Goal: Transaction & Acquisition: Purchase product/service

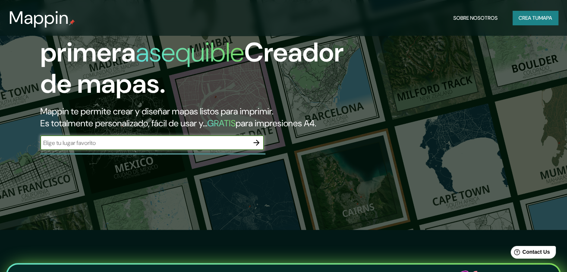
scroll to position [75, 0]
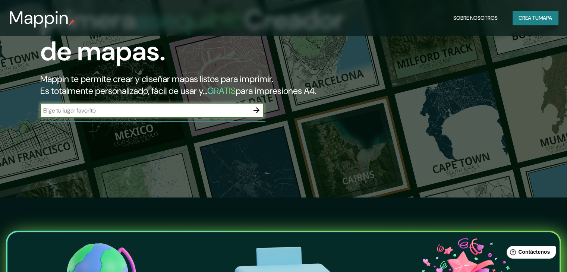
click at [198, 115] on input "text" at bounding box center [144, 110] width 209 height 9
type input "MANIZALES"
click at [257, 113] on icon "button" at bounding box center [257, 110] width 6 height 6
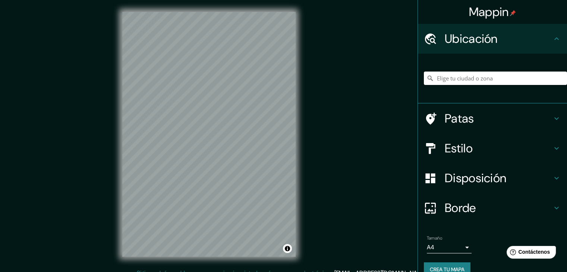
click at [462, 76] on input "Elige tu ciudad o zona" at bounding box center [495, 78] width 143 height 13
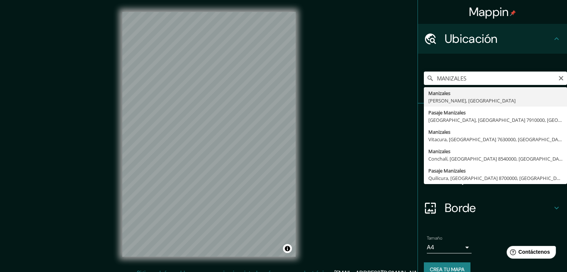
type input "Manizales, [GEOGRAPHIC_DATA], [GEOGRAPHIC_DATA]"
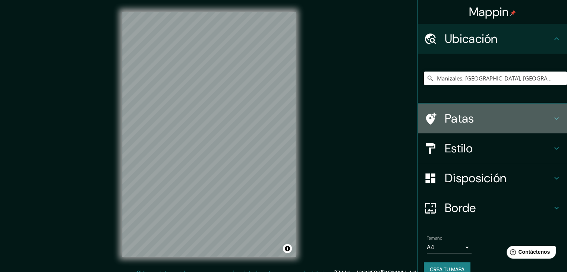
click at [513, 115] on h4 "Patas" at bounding box center [498, 118] width 107 height 15
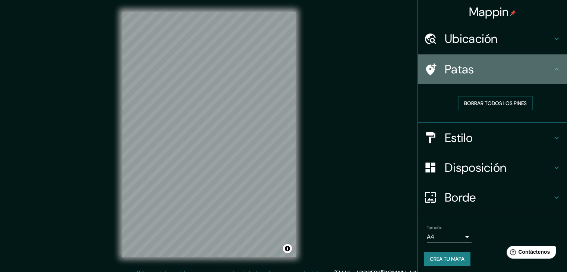
click at [523, 79] on div "Patas" at bounding box center [492, 69] width 149 height 30
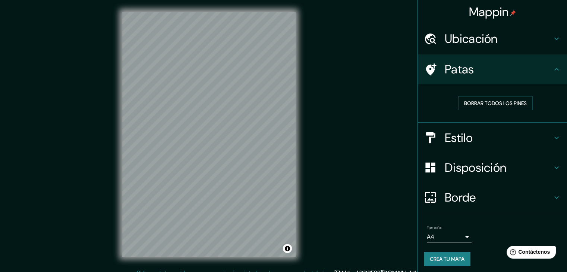
click at [560, 63] on div "Patas" at bounding box center [492, 69] width 149 height 30
drag, startPoint x: 552, startPoint y: 70, endPoint x: 552, endPoint y: 76, distance: 6.3
click at [552, 71] on icon at bounding box center [556, 69] width 9 height 9
click at [552, 137] on icon at bounding box center [556, 138] width 9 height 9
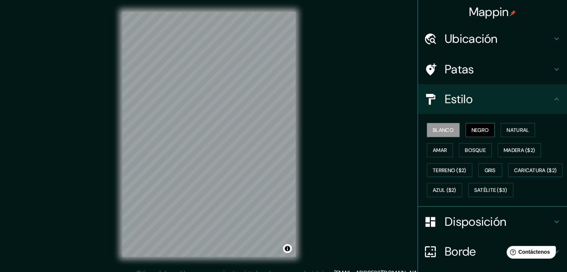
click at [477, 127] on font "Negro" at bounding box center [481, 130] width 18 height 7
click at [443, 131] on font "Blanco" at bounding box center [443, 130] width 21 height 7
click at [478, 128] on font "Negro" at bounding box center [481, 130] width 18 height 7
click at [507, 131] on font "Natural" at bounding box center [518, 130] width 22 height 7
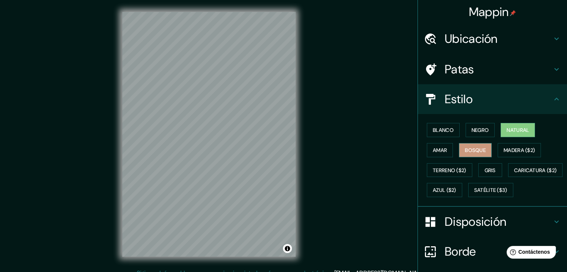
click at [470, 150] on font "Bosque" at bounding box center [475, 150] width 21 height 7
click at [454, 169] on font "Terreno ($2)" at bounding box center [450, 170] width 34 height 7
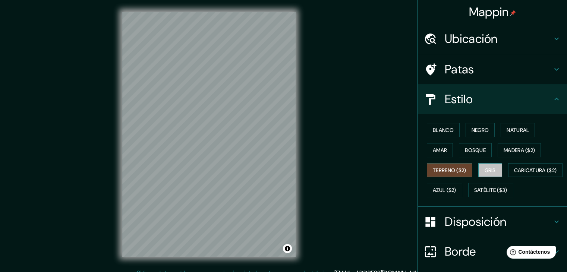
click at [486, 167] on font "Gris" at bounding box center [490, 170] width 11 height 7
click at [444, 153] on button "Amar" at bounding box center [440, 150] width 26 height 14
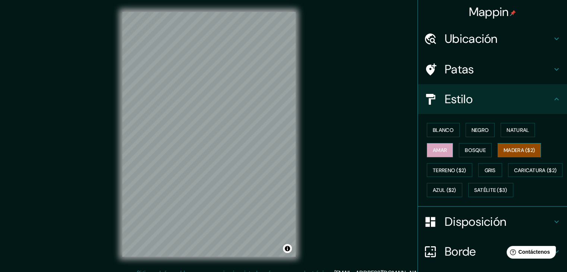
click at [511, 153] on font "Madera ($2)" at bounding box center [519, 150] width 31 height 10
click at [474, 194] on font "Satélite ($3)" at bounding box center [490, 190] width 33 height 7
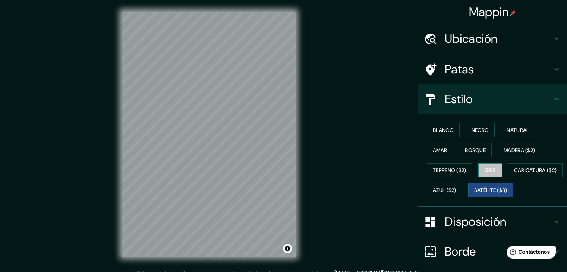
click at [487, 169] on font "Gris" at bounding box center [490, 170] width 11 height 7
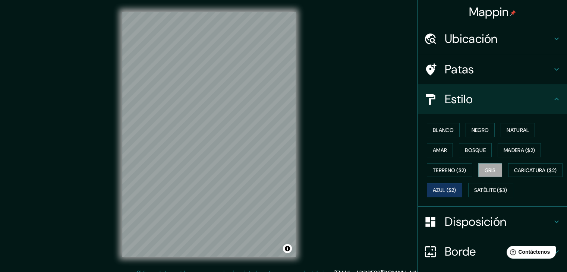
click at [457, 191] on font "Azul ($2)" at bounding box center [445, 190] width 24 height 7
click at [514, 174] on font "Caricatura ($2)" at bounding box center [535, 170] width 43 height 7
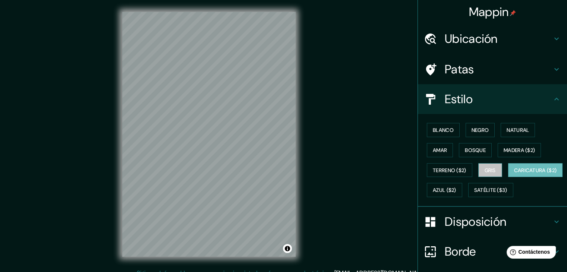
click at [486, 173] on font "Gris" at bounding box center [490, 171] width 11 height 10
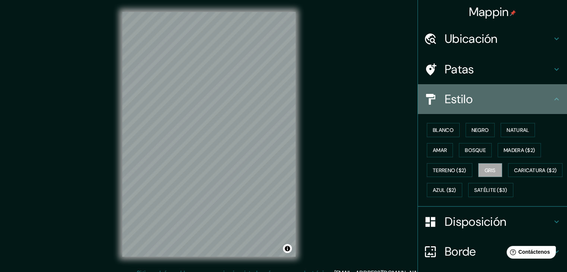
click at [520, 104] on h4 "Estilo" at bounding box center [498, 99] width 107 height 15
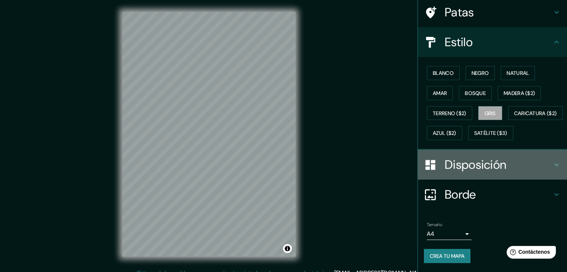
click at [526, 165] on h4 "Disposición" at bounding box center [498, 164] width 107 height 15
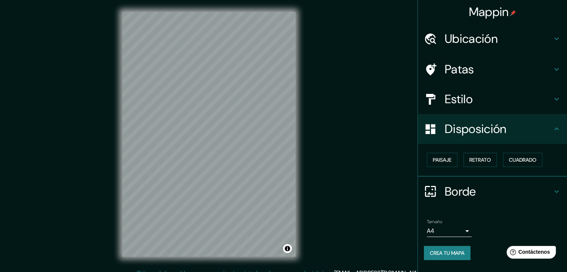
click at [537, 130] on h4 "Disposición" at bounding box center [498, 129] width 107 height 15
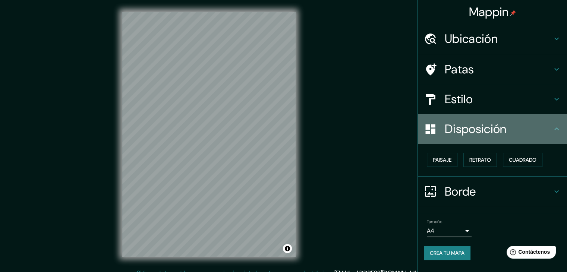
click at [551, 122] on h4 "Disposición" at bounding box center [498, 129] width 107 height 15
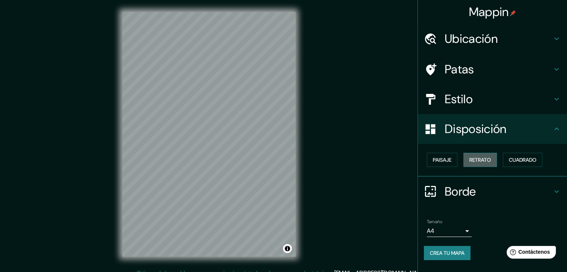
click at [475, 157] on font "Retrato" at bounding box center [481, 160] width 22 height 7
click at [448, 158] on font "Paisaje" at bounding box center [442, 160] width 19 height 7
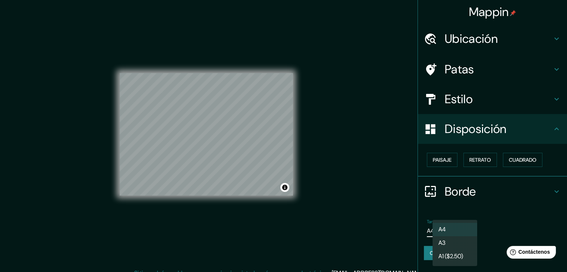
click at [464, 231] on body "Mappin Ubicación Manizales, [GEOGRAPHIC_DATA], [GEOGRAPHIC_DATA] Patas Estilo D…" at bounding box center [283, 136] width 567 height 272
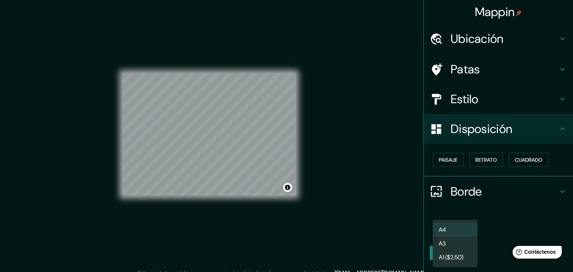
click at [494, 215] on div at bounding box center [286, 136] width 573 height 272
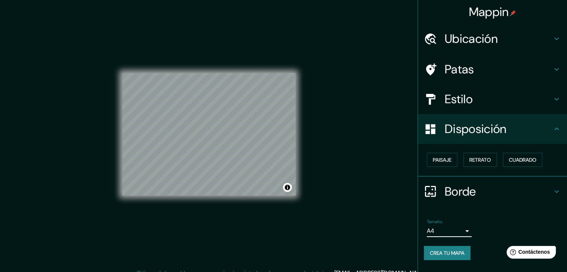
click at [457, 227] on body "Mappin Ubicación Manizales, [GEOGRAPHIC_DATA], [GEOGRAPHIC_DATA] Patas Estilo D…" at bounding box center [283, 136] width 567 height 272
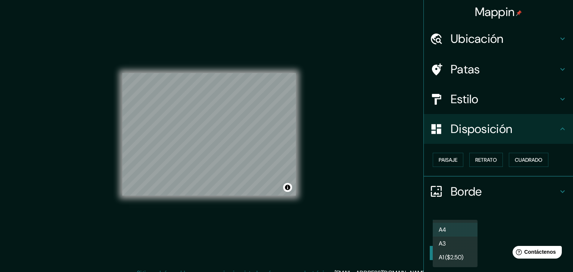
click at [547, 204] on div at bounding box center [286, 136] width 573 height 272
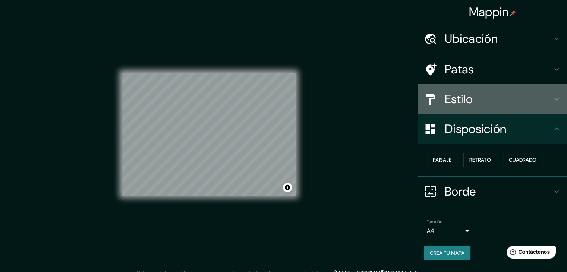
click at [480, 100] on h4 "Estilo" at bounding box center [498, 99] width 107 height 15
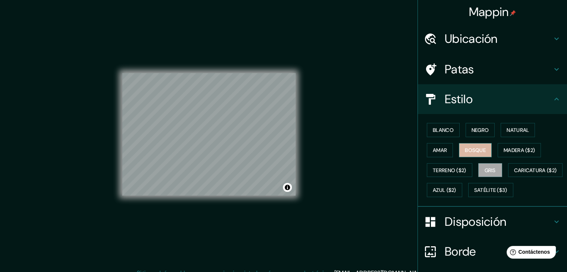
click at [478, 151] on font "Bosque" at bounding box center [475, 150] width 21 height 7
click at [498, 145] on button "Madera ($2)" at bounding box center [519, 150] width 43 height 14
click at [480, 147] on font "Bosque" at bounding box center [475, 150] width 21 height 7
click at [510, 145] on font "Madera ($2)" at bounding box center [519, 150] width 31 height 10
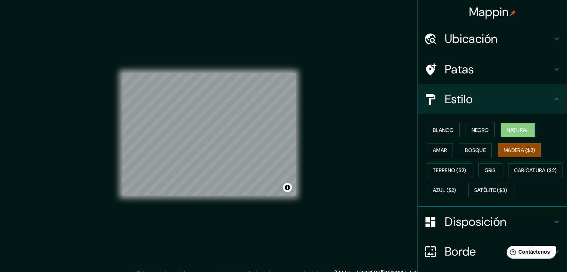
click at [518, 132] on font "Natural" at bounding box center [518, 130] width 22 height 7
click at [510, 147] on font "Madera ($2)" at bounding box center [519, 150] width 31 height 7
click at [507, 129] on font "Natural" at bounding box center [518, 130] width 22 height 7
click at [486, 133] on button "Negro" at bounding box center [480, 130] width 29 height 14
click at [449, 148] on div "Blanco Negro Natural Amar Bosque Madera ($2) Terreno ($2) Gris Caricatura ($2) …" at bounding box center [495, 160] width 143 height 80
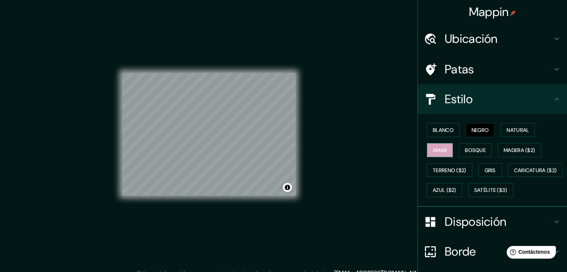
click at [438, 151] on font "Amar" at bounding box center [440, 150] width 14 height 7
click at [507, 127] on font "Natural" at bounding box center [518, 130] width 22 height 7
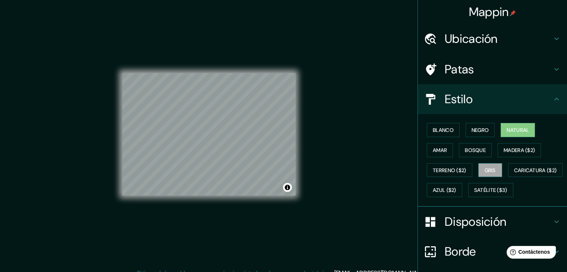
click at [485, 167] on font "Gris" at bounding box center [490, 170] width 11 height 7
click at [348, 115] on div "Mappin Ubicación Manizales, [PERSON_NAME], [GEOGRAPHIC_DATA] Patas Estilo Blanc…" at bounding box center [283, 140] width 567 height 281
click at [518, 138] on div "Blanco Negro Natural Amar Bosque Madera ($2) Terreno ($2) Gris Caricatura ($2) …" at bounding box center [495, 160] width 143 height 80
click at [517, 133] on font "Natural" at bounding box center [518, 130] width 22 height 10
click at [317, 170] on div "Mappin Ubicación Manizales, [PERSON_NAME], [GEOGRAPHIC_DATA] Patas Estilo Blanc…" at bounding box center [283, 140] width 567 height 281
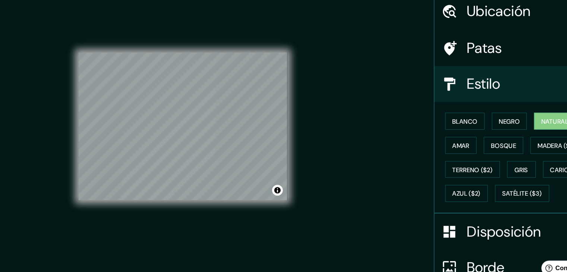
click at [352, 141] on div "Mappin Ubicación Manizales, [PERSON_NAME], [GEOGRAPHIC_DATA] Patas Estilo Blanc…" at bounding box center [283, 140] width 567 height 281
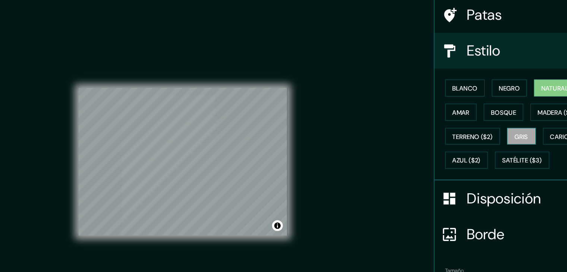
scroll to position [75, 0]
click at [471, 191] on h4 "Borde" at bounding box center [498, 194] width 107 height 15
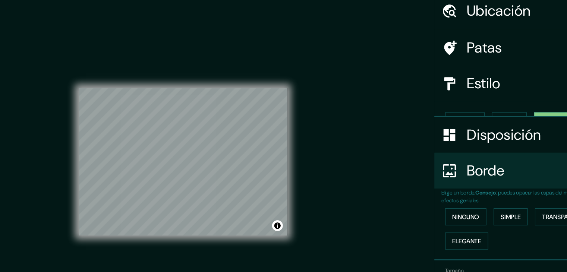
scroll to position [17, 0]
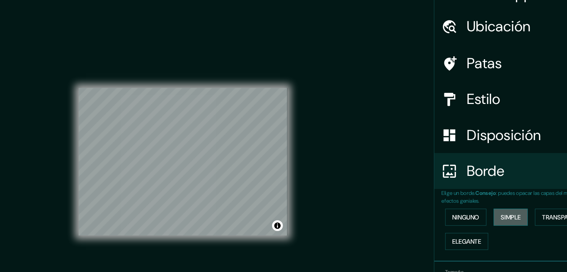
click at [491, 178] on button "Simple" at bounding box center [481, 180] width 28 height 14
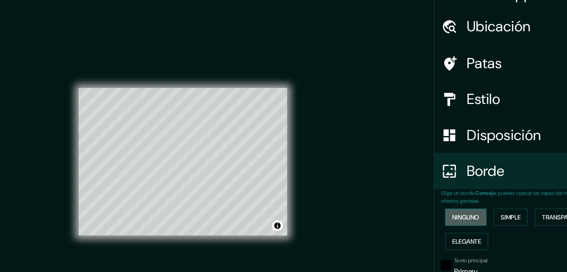
click at [452, 179] on button "Ninguno" at bounding box center [444, 180] width 34 height 14
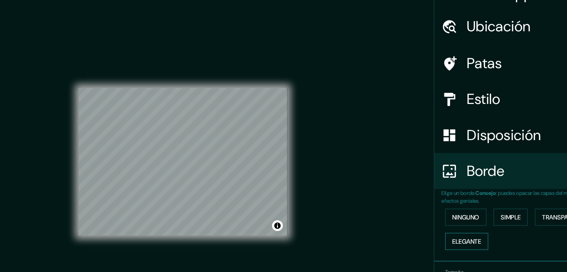
click at [450, 198] on font "Elegante" at bounding box center [445, 200] width 24 height 7
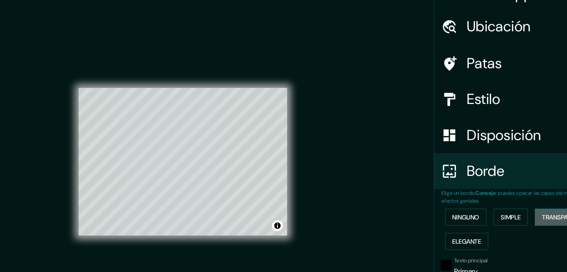
click at [502, 178] on button "Transparente" at bounding box center [526, 180] width 48 height 14
click at [454, 185] on button "Ninguno" at bounding box center [444, 180] width 34 height 14
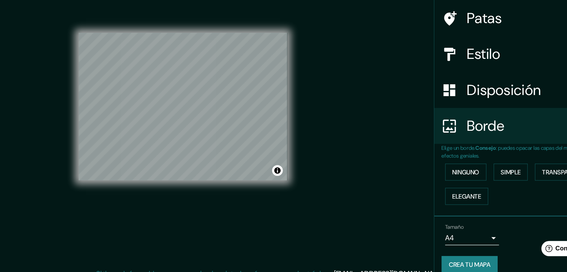
scroll to position [0, 0]
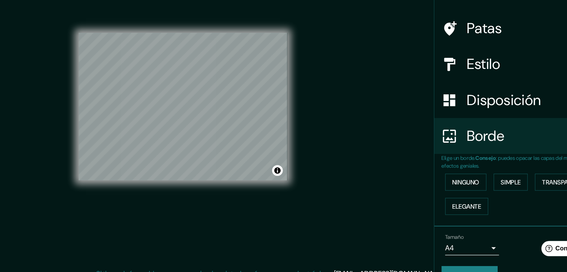
click at [467, 128] on font "Disposición" at bounding box center [476, 129] width 62 height 16
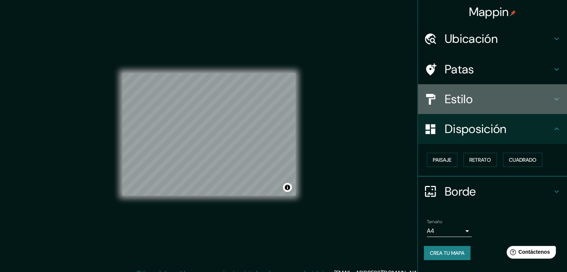
click at [500, 95] on h4 "Estilo" at bounding box center [498, 99] width 107 height 15
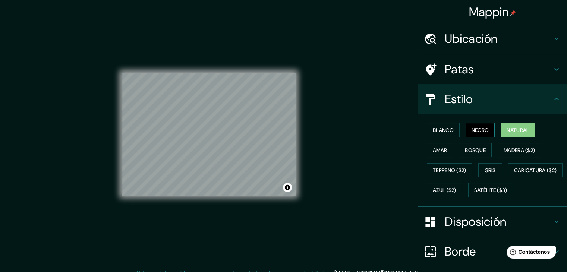
click at [482, 130] on font "Negro" at bounding box center [481, 130] width 18 height 7
click at [508, 130] on font "Natural" at bounding box center [518, 130] width 22 height 7
click at [477, 128] on font "Negro" at bounding box center [481, 130] width 18 height 7
click at [444, 128] on font "Blanco" at bounding box center [443, 130] width 21 height 7
click at [146, 72] on div "© Mapbox © OpenStreetMap Improve this map" at bounding box center [208, 134] width 173 height 245
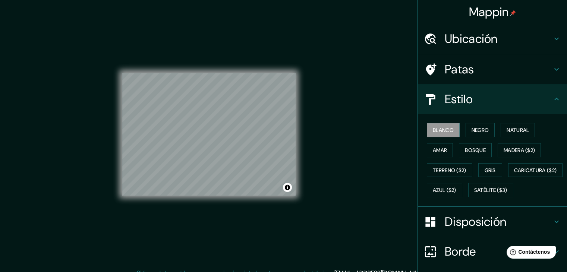
click at [113, 151] on div "© Mapbox © OpenStreetMap Improve this map" at bounding box center [208, 134] width 197 height 269
click at [156, 71] on div "© Mapbox © OpenStreetMap Improve this map" at bounding box center [208, 134] width 173 height 245
click at [241, 46] on div "© Mapbox © OpenStreetMap Improve this map" at bounding box center [208, 134] width 173 height 245
click at [263, 211] on div "© Mapbox © OpenStreetMap Improve this map" at bounding box center [208, 134] width 173 height 245
click at [261, 214] on div "© Mapbox © OpenStreetMap Improve this map" at bounding box center [208, 134] width 173 height 245
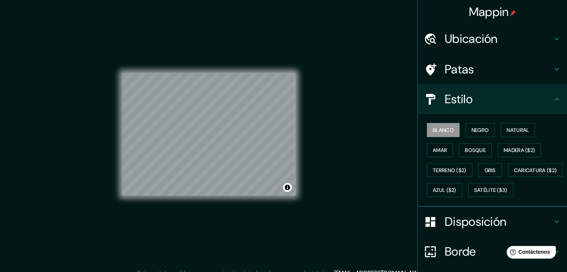
click at [208, 59] on div "© Mapbox © OpenStreetMap Improve this map" at bounding box center [208, 134] width 173 height 245
click at [209, 47] on div "© Mapbox © OpenStreetMap Improve this map" at bounding box center [208, 134] width 173 height 245
click at [251, 50] on div "© Mapbox © OpenStreetMap Improve this map" at bounding box center [208, 134] width 173 height 245
click at [272, 204] on div "© Mapbox © OpenStreetMap Improve this map" at bounding box center [208, 134] width 173 height 245
click at [203, 44] on div "© Mapbox © OpenStreetMap Improve this map" at bounding box center [208, 134] width 173 height 245
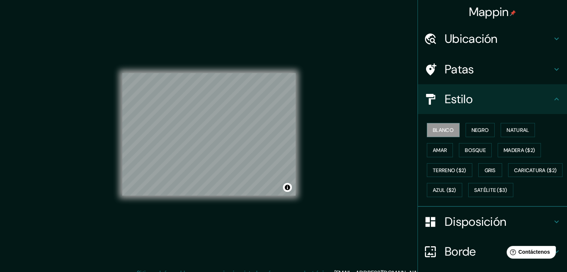
click at [186, 9] on div "© Mapbox © OpenStreetMap Improve this map" at bounding box center [208, 134] width 197 height 269
click at [253, 212] on div "© Mapbox © OpenStreetMap Improve this map" at bounding box center [208, 134] width 173 height 245
click at [166, 47] on div "© Mapbox © OpenStreetMap Improve this map" at bounding box center [208, 134] width 173 height 245
